Goal: Task Accomplishment & Management: Complete application form

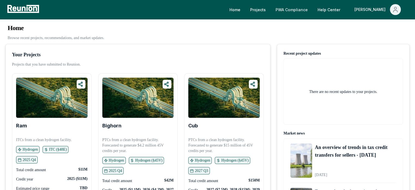
click at [306, 8] on link "PWA Compliance" at bounding box center [291, 9] width 41 height 11
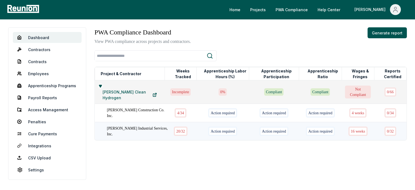
click at [143, 126] on div "[PERSON_NAME] Industrial Services, Inc." at bounding box center [138, 130] width 63 height 11
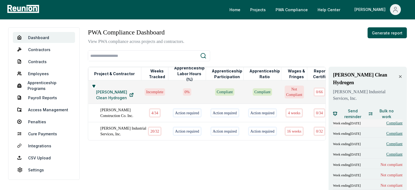
click at [391, 120] on span "Compliant" at bounding box center [394, 123] width 16 height 6
click at [386, 120] on span "Compliant" at bounding box center [394, 123] width 16 height 6
click at [388, 130] on span "Compliant" at bounding box center [394, 133] width 16 height 6
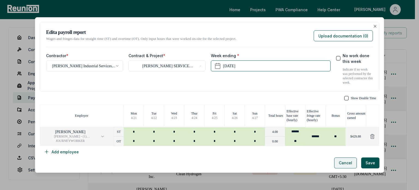
click at [341, 163] on button "Cancel" at bounding box center [345, 162] width 23 height 11
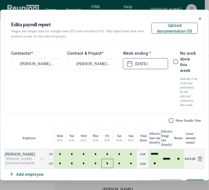
click at [102, 158] on input "*" at bounding box center [108, 162] width 12 height 9
type input "*"
click at [110, 149] on input "*" at bounding box center [108, 153] width 12 height 9
type input "*"
click at [153, 149] on input "******" at bounding box center [155, 154] width 12 height 10
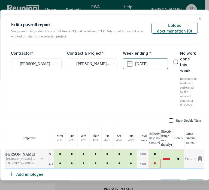
type input "**"
click at [154, 158] on input "**" at bounding box center [155, 163] width 12 height 10
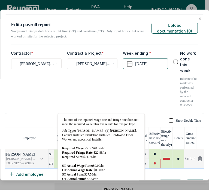
paste input "****"
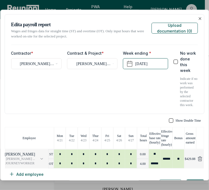
type input "******"
click at [135, 171] on div "Show Double Time Employee Mon 4 / 21 Tue 4 / 22 Wed 4 / 23 Thur 4 / 24 Fri 4 / …" at bounding box center [105, 148] width 200 height 61
click at [172, 26] on button "Upload documentation ( 0 )" at bounding box center [175, 28] width 46 height 11
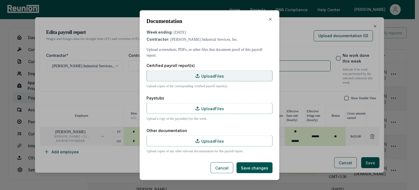
click at [254, 80] on label "Upload Files" at bounding box center [209, 75] width 126 height 11
click at [0, 0] on input "Upload Files" at bounding box center [0, 0] width 0 height 0
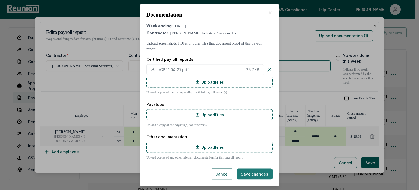
click at [252, 173] on button "Save changes" at bounding box center [254, 173] width 36 height 11
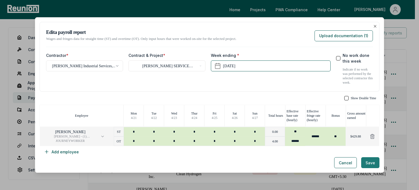
click at [366, 161] on button "Save" at bounding box center [370, 162] width 18 height 11
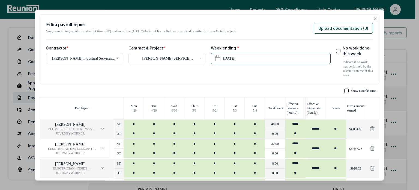
click at [115, 83] on div "**********" at bounding box center [210, 49] width 340 height 70
click at [319, 25] on button "Upload documentation ( 0 )" at bounding box center [343, 28] width 59 height 11
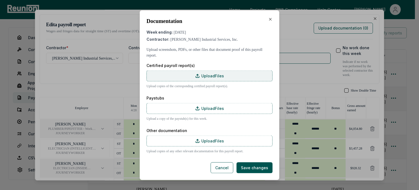
click at [169, 74] on label "Upload Files" at bounding box center [209, 75] width 126 height 11
click at [0, 0] on input "Upload Files" at bounding box center [0, 0] width 0 height 0
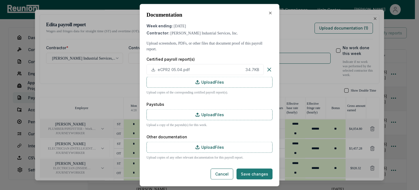
click at [250, 174] on button "Save changes" at bounding box center [254, 173] width 36 height 11
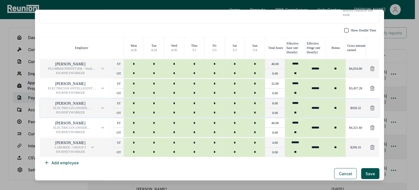
scroll to position [63, 0]
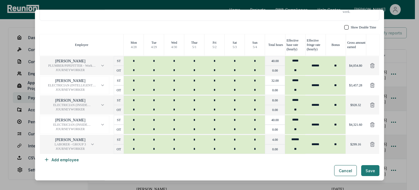
click at [369, 170] on button "Save" at bounding box center [370, 170] width 18 height 11
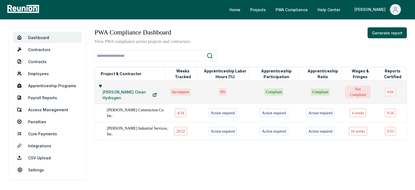
click at [294, 161] on div "PWA Compliance Dashboard View PWA compliance across projects and contractors. G…" at bounding box center [250, 105] width 312 height 157
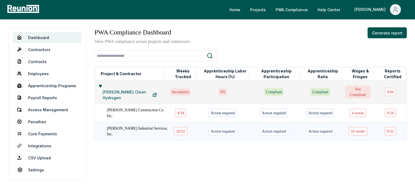
click at [174, 127] on div "20 / 32" at bounding box center [181, 130] width 14 height 9
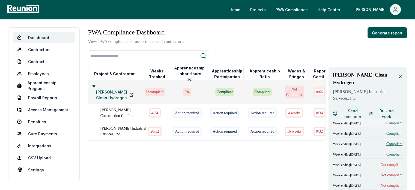
click at [392, 120] on span "Compliant" at bounding box center [394, 123] width 16 height 6
click at [389, 130] on span "Compliant" at bounding box center [394, 133] width 16 height 6
click at [393, 141] on span "Compliant" at bounding box center [394, 144] width 16 height 6
click at [393, 130] on span "Compliant" at bounding box center [394, 133] width 16 height 6
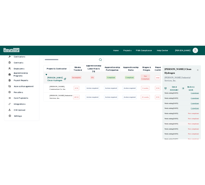
scroll to position [55, 0]
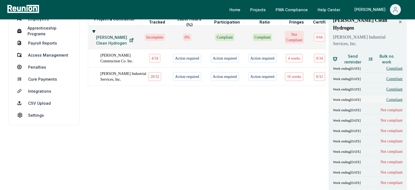
click at [398, 97] on span "Compliant" at bounding box center [394, 100] width 16 height 6
click at [394, 107] on span "Not compliant" at bounding box center [392, 110] width 22 height 6
click at [388, 117] on span "Not compliant" at bounding box center [392, 120] width 22 height 6
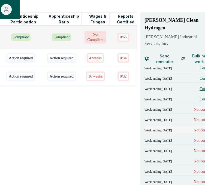
scroll to position [82, 185]
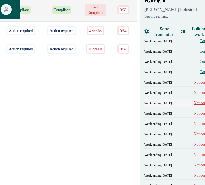
click at [194, 100] on span "Not compliant" at bounding box center [205, 103] width 22 height 6
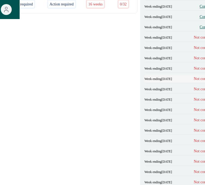
scroll to position [136, 185]
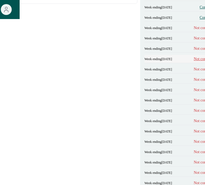
click at [194, 56] on span "Not compliant" at bounding box center [205, 59] width 22 height 6
click at [194, 67] on span "Not compliant" at bounding box center [205, 70] width 22 height 6
click at [194, 77] on span "Not compliant" at bounding box center [205, 80] width 22 height 6
click at [194, 87] on span "Not compliant" at bounding box center [205, 90] width 22 height 6
click at [194, 98] on span "Not compliant" at bounding box center [205, 101] width 22 height 6
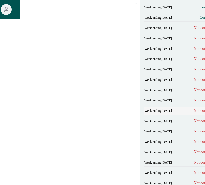
click at [194, 108] on span "Not compliant" at bounding box center [205, 111] width 22 height 6
click at [194, 118] on span "Not compliant" at bounding box center [205, 121] width 22 height 6
click at [194, 129] on span "Not compliant" at bounding box center [205, 132] width 22 height 6
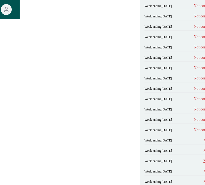
scroll to position [191, 185]
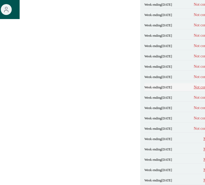
click at [194, 85] on span "Not compliant" at bounding box center [205, 88] width 22 height 6
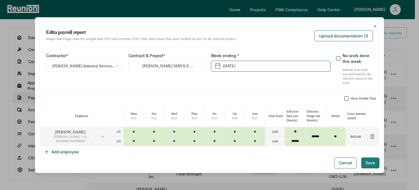
click at [370, 160] on button "Save" at bounding box center [370, 162] width 18 height 11
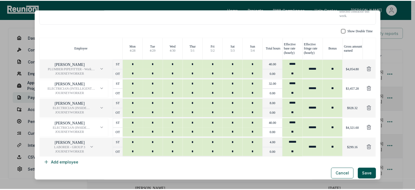
scroll to position [63, 0]
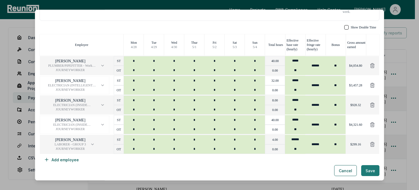
click at [365, 170] on button "Save" at bounding box center [370, 170] width 18 height 11
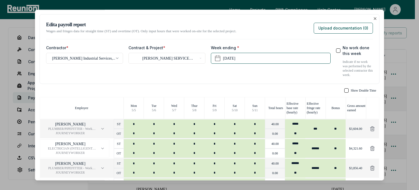
click at [164, 18] on div "**********" at bounding box center [210, 49] width 340 height 70
click at [333, 30] on button "Upload documentation ( 0 )" at bounding box center [343, 28] width 59 height 11
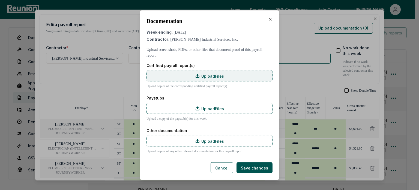
click at [201, 77] on label "Upload Files" at bounding box center [209, 75] width 126 height 11
click at [0, 0] on input "Upload Files" at bounding box center [0, 0] width 0 height 0
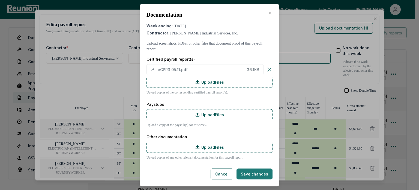
click at [256, 173] on button "Save changes" at bounding box center [254, 173] width 36 height 11
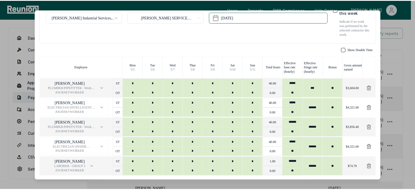
scroll to position [63, 0]
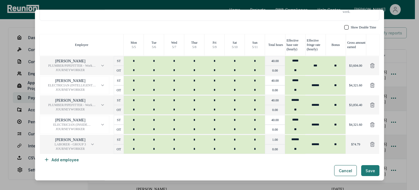
click at [366, 171] on button "Save" at bounding box center [370, 170] width 18 height 11
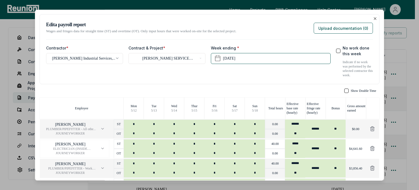
click at [154, 76] on div "**********" at bounding box center [166, 61] width 77 height 32
click at [330, 32] on button "Upload documentation ( 0 )" at bounding box center [343, 28] width 59 height 11
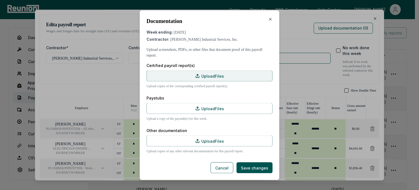
click at [209, 74] on label "Upload Files" at bounding box center [209, 75] width 126 height 11
click at [0, 0] on input "Upload Files" at bounding box center [0, 0] width 0 height 0
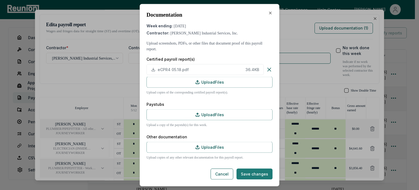
click at [251, 175] on button "Save changes" at bounding box center [254, 173] width 36 height 11
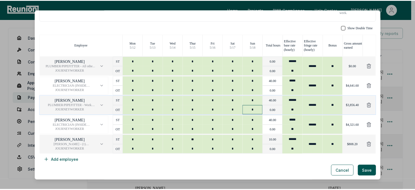
scroll to position [63, 0]
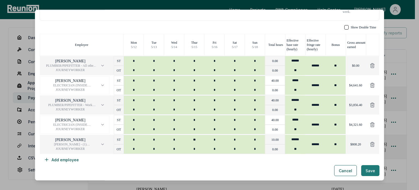
click at [369, 170] on button "Save" at bounding box center [370, 170] width 18 height 11
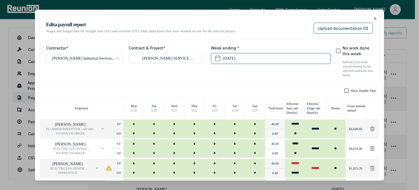
click at [144, 40] on div "**********" at bounding box center [210, 49] width 340 height 70
click at [185, 72] on div "**********" at bounding box center [166, 61] width 77 height 32
click at [343, 26] on button "Upload documentation ( 0 )" at bounding box center [343, 28] width 59 height 11
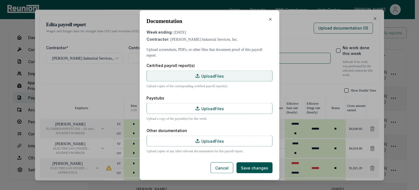
click at [187, 77] on label "Upload Files" at bounding box center [209, 75] width 126 height 11
click at [0, 0] on input "Upload Files" at bounding box center [0, 0] width 0 height 0
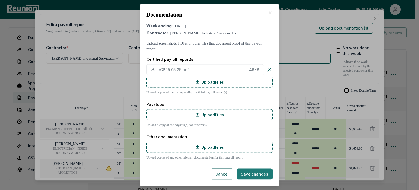
click at [260, 176] on button "Save changes" at bounding box center [254, 173] width 36 height 11
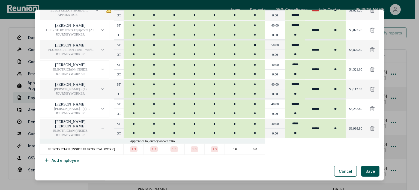
scroll to position [158, 0]
click at [368, 173] on button "Save" at bounding box center [370, 170] width 18 height 11
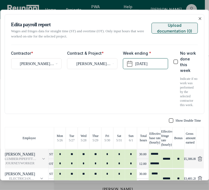
click at [175, 26] on button "Upload documentation ( 0 )" at bounding box center [175, 28] width 46 height 11
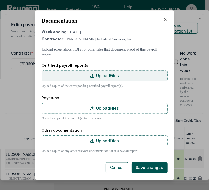
click at [94, 76] on icon at bounding box center [92, 75] width 4 height 4
click at [0, 0] on input "Upload Files" at bounding box center [0, 0] width 0 height 0
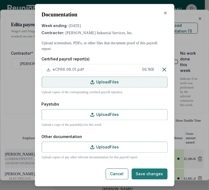
click at [158, 174] on button "Save changes" at bounding box center [150, 173] width 36 height 11
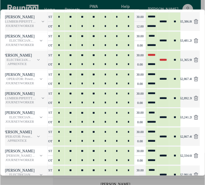
scroll to position [272, 0]
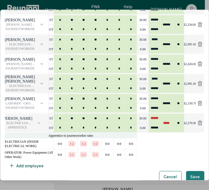
click at [194, 172] on button "Save" at bounding box center [195, 175] width 18 height 11
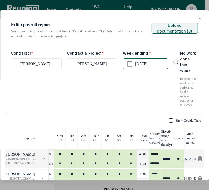
click at [178, 34] on button "Upload documentation ( 0 )" at bounding box center [175, 28] width 46 height 11
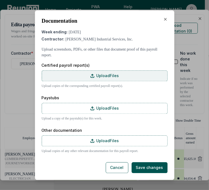
click at [105, 75] on label "Upload Files" at bounding box center [105, 75] width 126 height 11
click at [0, 0] on input "Upload Files" at bounding box center [0, 0] width 0 height 0
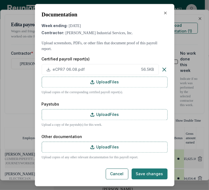
click at [149, 174] on button "Save changes" at bounding box center [150, 173] width 36 height 11
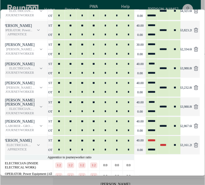
scroll to position [272, 0]
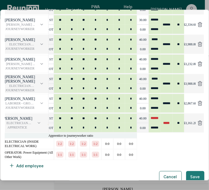
click at [190, 170] on button "Save" at bounding box center [195, 175] width 18 height 11
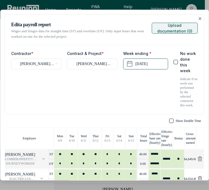
click at [167, 27] on button "Upload documentation ( 0 )" at bounding box center [175, 28] width 46 height 11
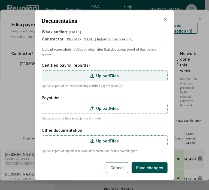
click at [114, 74] on label "Upload Files" at bounding box center [105, 75] width 126 height 11
click at [0, 0] on input "Upload Files" at bounding box center [0, 0] width 0 height 0
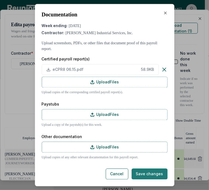
click at [142, 172] on button "Save changes" at bounding box center [150, 173] width 36 height 11
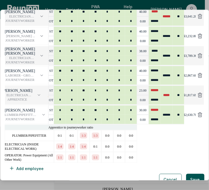
scroll to position [302, 0]
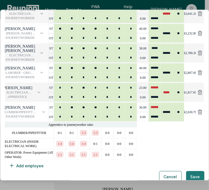
click at [188, 170] on button "Save" at bounding box center [195, 175] width 18 height 11
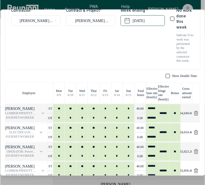
scroll to position [0, 0]
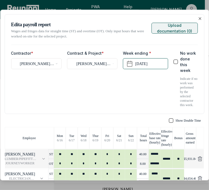
click at [174, 25] on button "Upload documentation ( 0 )" at bounding box center [175, 28] width 46 height 11
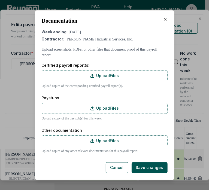
click at [97, 68] on div "Certified payroll report(s) Upload Files Upload copies of the corresponding cer…" at bounding box center [105, 75] width 126 height 26
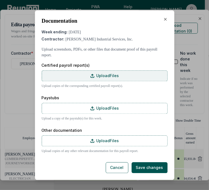
click at [97, 73] on label "Upload Files" at bounding box center [105, 75] width 126 height 11
click at [0, 0] on input "Upload Files" at bounding box center [0, 0] width 0 height 0
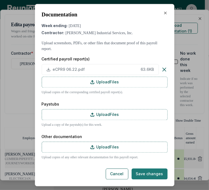
click at [149, 174] on button "Save changes" at bounding box center [150, 173] width 36 height 11
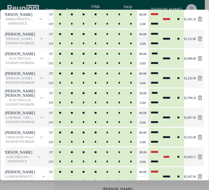
scroll to position [331, 0]
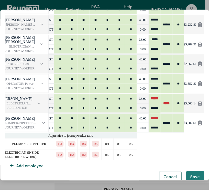
click at [195, 170] on button "Save" at bounding box center [195, 175] width 18 height 11
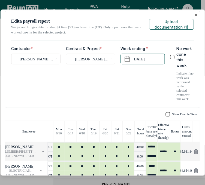
scroll to position [194, 0]
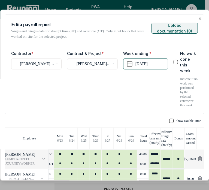
click at [181, 27] on button "Upload documentation ( 0 )" at bounding box center [175, 28] width 46 height 11
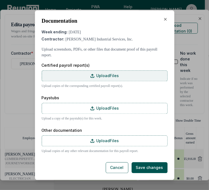
click at [106, 73] on label "Upload Files" at bounding box center [105, 75] width 126 height 11
click at [0, 0] on input "Upload Files" at bounding box center [0, 0] width 0 height 0
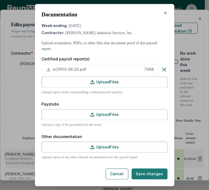
click at [149, 171] on button "Save changes" at bounding box center [150, 173] width 36 height 11
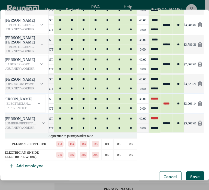
scroll to position [390, 0]
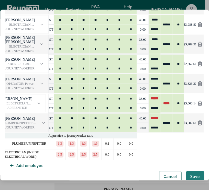
click at [192, 170] on button "Save" at bounding box center [195, 175] width 18 height 11
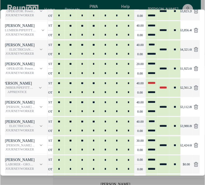
scroll to position [62, 0]
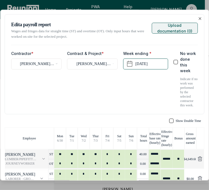
click at [163, 27] on button "Upload documentation ( 0 )" at bounding box center [175, 28] width 46 height 11
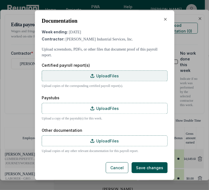
click at [116, 72] on label "Upload Files" at bounding box center [105, 75] width 126 height 11
click at [0, 0] on input "Upload Files" at bounding box center [0, 0] width 0 height 0
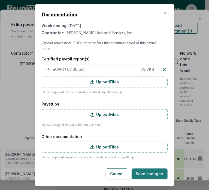
click at [137, 169] on button "Save changes" at bounding box center [150, 173] width 36 height 11
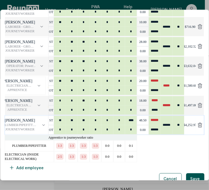
scroll to position [488, 0]
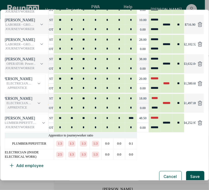
drag, startPoint x: 195, startPoint y: 169, endPoint x: 193, endPoint y: 162, distance: 6.8
click at [195, 170] on button "Save" at bounding box center [195, 175] width 18 height 11
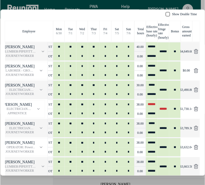
scroll to position [0, 0]
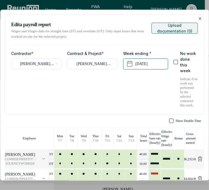
click at [173, 27] on button "Upload documentation ( 0 )" at bounding box center [175, 28] width 46 height 11
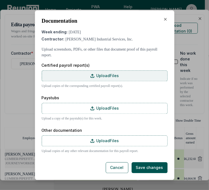
click at [118, 77] on label "Upload Files" at bounding box center [105, 75] width 126 height 11
click at [0, 0] on input "Upload Files" at bounding box center [0, 0] width 0 height 0
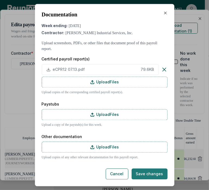
click at [149, 166] on div "Documentation Week ending: [DATE] Contractor: [PERSON_NAME] Industrial Services…" at bounding box center [105, 95] width 126 height 168
click at [152, 173] on button "Save changes" at bounding box center [150, 173] width 36 height 11
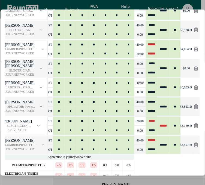
scroll to position [468, 0]
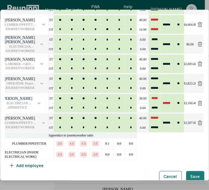
click at [186, 170] on button "Save" at bounding box center [195, 175] width 18 height 11
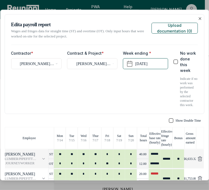
click at [169, 118] on button "button" at bounding box center [171, 120] width 4 height 4
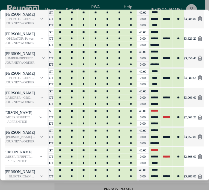
scroll to position [191, 0]
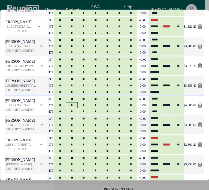
type input "*"
click at [74, 102] on input "*" at bounding box center [72, 105] width 12 height 6
click at [72, 108] on input "*" at bounding box center [72, 111] width 12 height 6
type input "*"
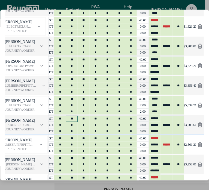
type input "*"
click at [155, 102] on input "****" at bounding box center [155, 105] width 12 height 6
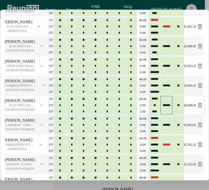
type input "**"
click at [202, 109] on div "**********" at bounding box center [104, 95] width 209 height 171
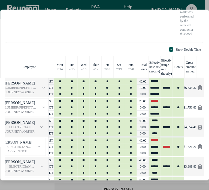
scroll to position [55, 0]
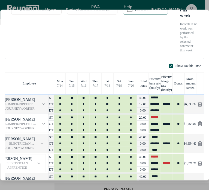
click at [139, 102] on p "12.00" at bounding box center [142, 104] width 7 height 4
click at [73, 107] on input "*" at bounding box center [72, 110] width 12 height 6
type input "*"
click at [95, 107] on input "*" at bounding box center [96, 110] width 12 height 6
type input "*"
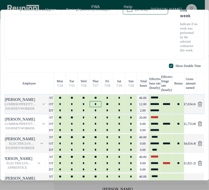
click at [95, 101] on input "*" at bounding box center [96, 104] width 12 height 6
type input "*"
click at [74, 101] on input "*" at bounding box center [72, 104] width 12 height 6
type input "*"
click at [127, 46] on div "Week ending * July 20th, 2025" at bounding box center [145, 24] width 45 height 57
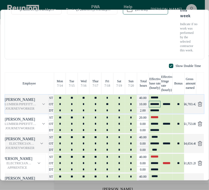
click at [157, 101] on input "*******" at bounding box center [155, 104] width 12 height 6
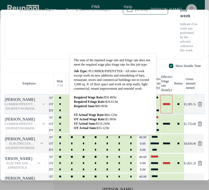
type input "**"
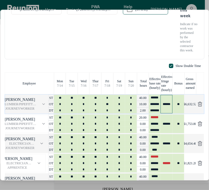
scroll to position [0, 0]
type input "*******"
click at [145, 64] on div "Show Double Time" at bounding box center [105, 66] width 200 height 4
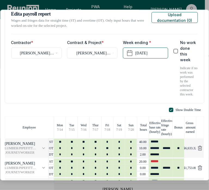
scroll to position [0, 0]
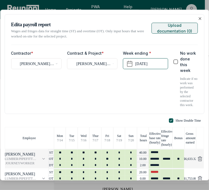
click at [177, 28] on button "Upload documentation ( 0 )" at bounding box center [175, 28] width 46 height 11
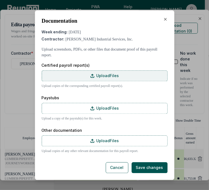
click at [103, 75] on label "Upload Files" at bounding box center [105, 75] width 126 height 11
click at [0, 0] on input "Upload Files" at bounding box center [0, 0] width 0 height 0
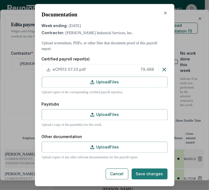
click at [150, 172] on button "Save changes" at bounding box center [150, 173] width 36 height 11
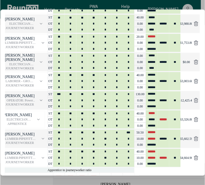
scroll to position [448, 0]
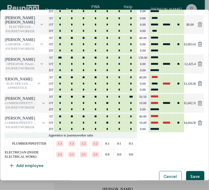
click at [186, 170] on button "Save" at bounding box center [195, 175] width 18 height 11
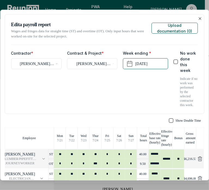
click at [169, 118] on button "button" at bounding box center [171, 120] width 4 height 4
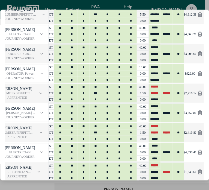
scroll to position [273, 0]
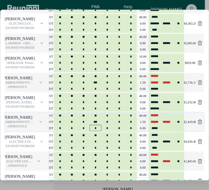
type input "*"
click at [96, 125] on input "*" at bounding box center [96, 128] width 12 height 6
type input "***"
click at [96, 118] on input "***" at bounding box center [96, 121] width 12 height 6
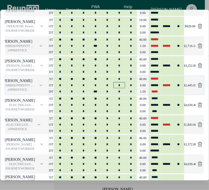
scroll to position [300, 0]
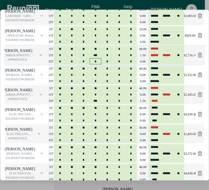
type input "*"
click at [96, 58] on input "*" at bounding box center [96, 61] width 12 height 6
type input "***"
click at [98, 52] on input "***" at bounding box center [96, 55] width 12 height 6
type input "*"
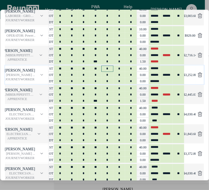
type input "*"
click at [109, 65] on input "*" at bounding box center [108, 68] width 12 height 6
click at [155, 52] on input "******" at bounding box center [155, 55] width 12 height 6
type input "**"
click at [203, 62] on div "**********" at bounding box center [104, 95] width 209 height 171
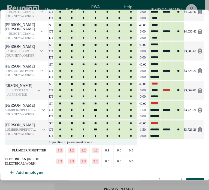
scroll to position [464, 0]
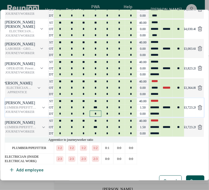
click at [95, 110] on input "*" at bounding box center [96, 113] width 12 height 6
type input "***"
type input "*"
click at [157, 104] on input "*******" at bounding box center [155, 107] width 12 height 6
type input "**"
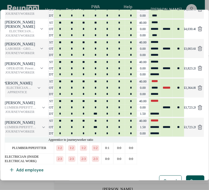
click at [171, 137] on div "Apprentice to journeyworker ratio" at bounding box center [105, 139] width 200 height 5
click at [95, 130] on input "*" at bounding box center [96, 133] width 12 height 6
type input "***"
type input "*"
click at [155, 124] on input "*******" at bounding box center [155, 127] width 12 height 6
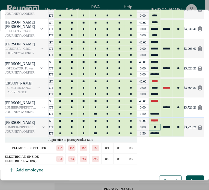
type input "**"
click at [161, 142] on div at bounding box center [170, 147] width 67 height 11
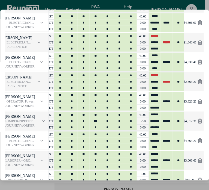
scroll to position [136, 0]
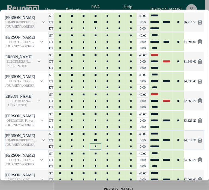
click at [95, 143] on input "*" at bounding box center [96, 146] width 12 height 6
type input "***"
type input "*"
click at [157, 137] on input "*******" at bounding box center [155, 140] width 12 height 6
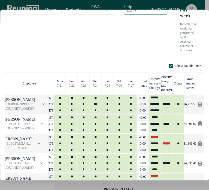
scroll to position [82, 0]
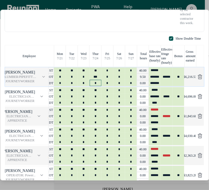
type input "******"
click at [95, 80] on input "*" at bounding box center [96, 83] width 12 height 6
type input "***"
type input "*"
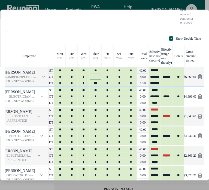
click at [94, 74] on input "text" at bounding box center [96, 77] width 12 height 6
type input "*"
type input "*******"
click at [154, 74] on input "*******" at bounding box center [155, 77] width 12 height 6
type input "******"
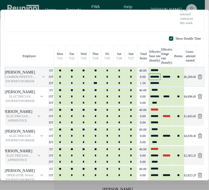
type input "******"
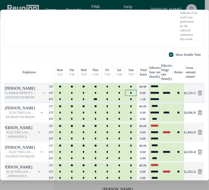
scroll to position [0, 0]
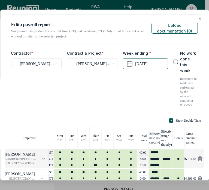
type input "*******"
click at [123, 94] on div "Week ending * July 27th, 2025" at bounding box center [145, 78] width 45 height 57
click at [161, 26] on button "Upload documentation ( 0 )" at bounding box center [175, 28] width 46 height 11
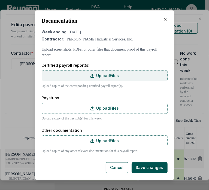
click at [122, 75] on label "Upload Files" at bounding box center [105, 75] width 126 height 11
click at [0, 0] on input "Upload Files" at bounding box center [0, 0] width 0 height 0
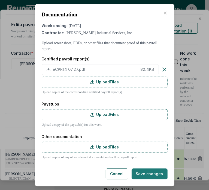
click at [158, 171] on button "Save changes" at bounding box center [150, 173] width 36 height 11
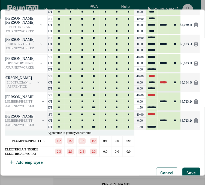
scroll to position [468, 0]
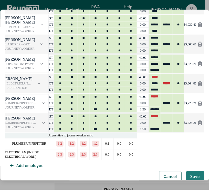
click at [187, 170] on button "Save" at bounding box center [195, 175] width 18 height 11
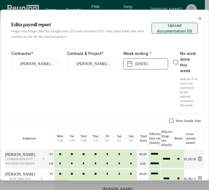
click at [165, 28] on button "Upload documentation ( 0 )" at bounding box center [175, 28] width 46 height 11
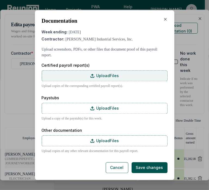
click at [122, 75] on label "Upload Files" at bounding box center [105, 75] width 126 height 11
click at [0, 0] on input "Upload Files" at bounding box center [0, 0] width 0 height 0
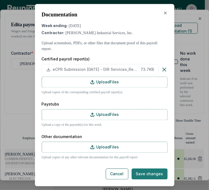
click at [150, 174] on button "Save changes" at bounding box center [150, 173] width 36 height 11
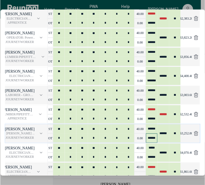
scroll to position [409, 0]
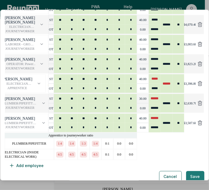
click at [188, 170] on button "Save" at bounding box center [195, 175] width 18 height 11
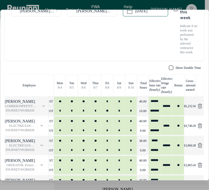
scroll to position [55, 0]
